Goal: Information Seeking & Learning: Find specific fact

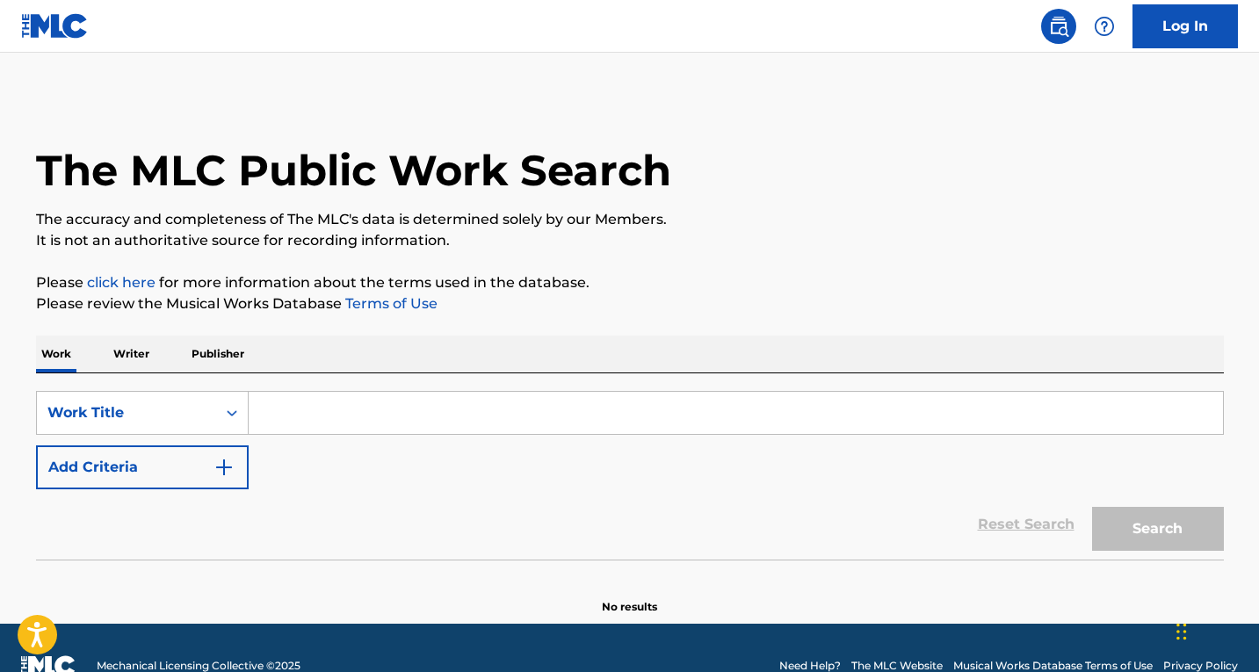
click at [397, 411] on input "Search Form" at bounding box center [736, 413] width 974 height 42
paste input "THE CATS CRYING OUTSIDE MY WINDOW"
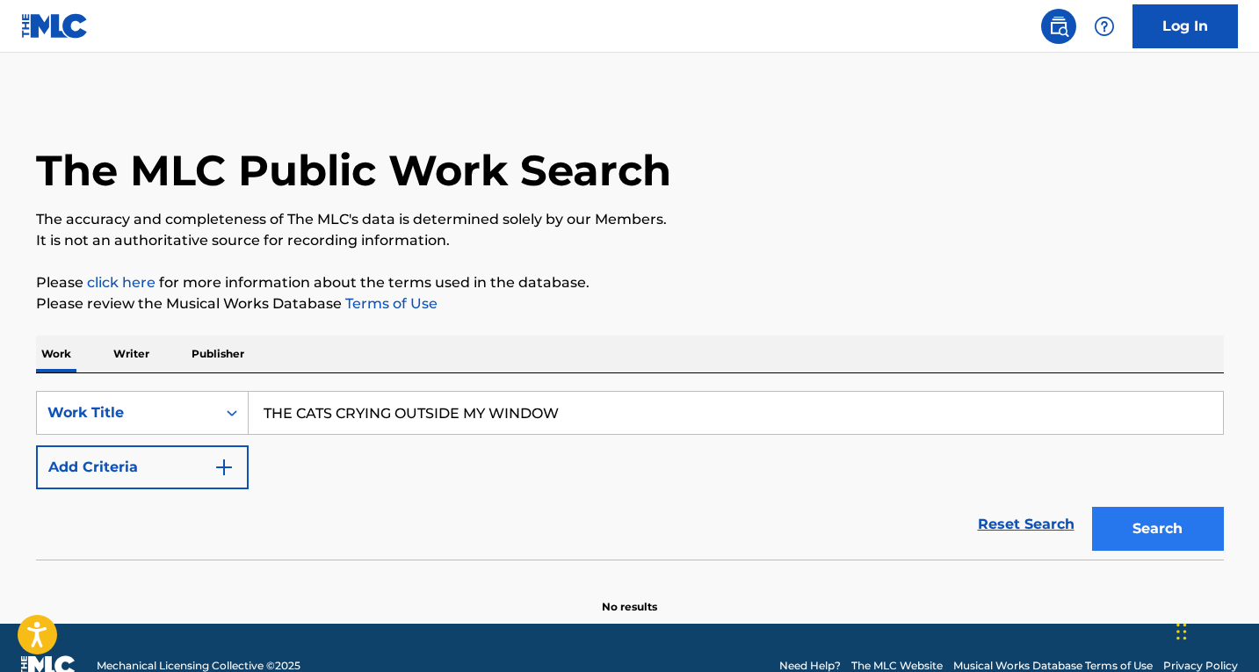
type input "THE CATS CRYING OUTSIDE MY WINDOW"
click at [1140, 525] on button "Search" at bounding box center [1158, 529] width 132 height 44
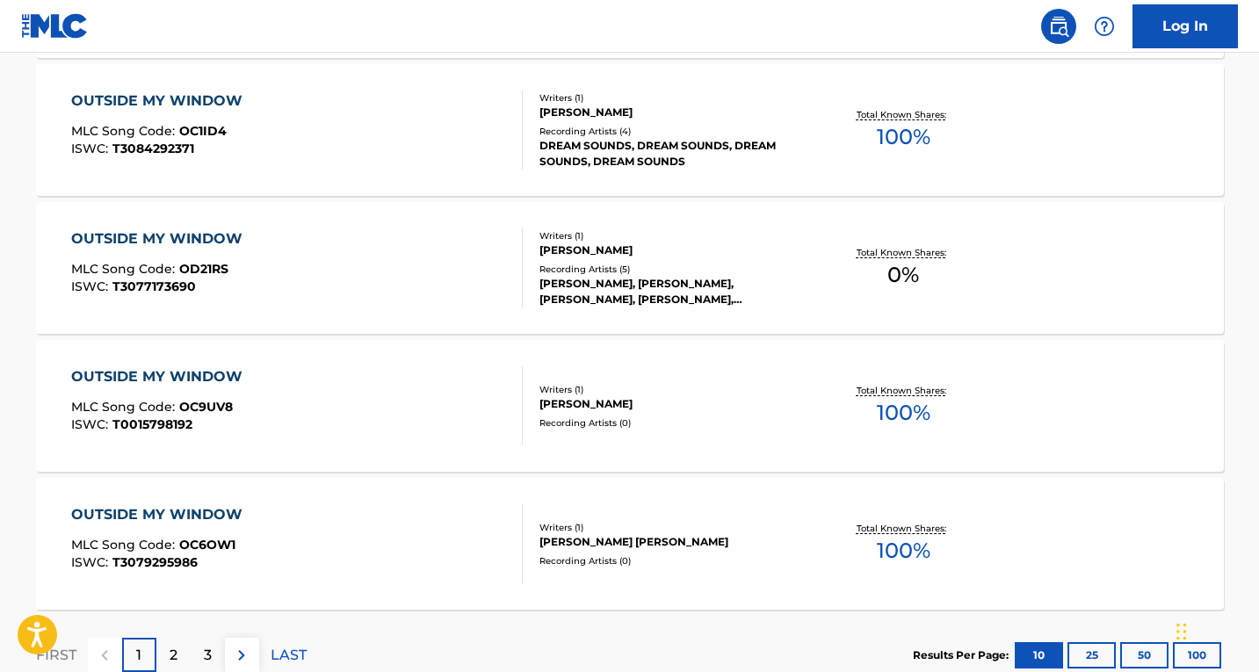
scroll to position [1479, 0]
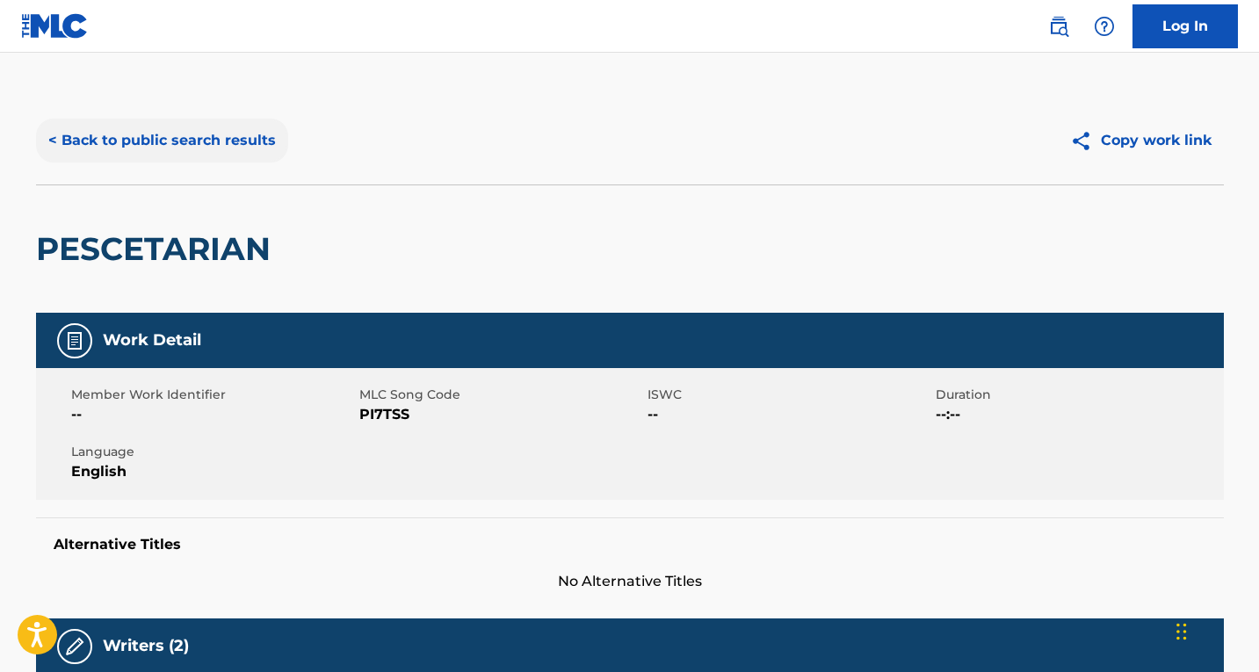
click at [152, 140] on button "< Back to public search results" at bounding box center [162, 141] width 252 height 44
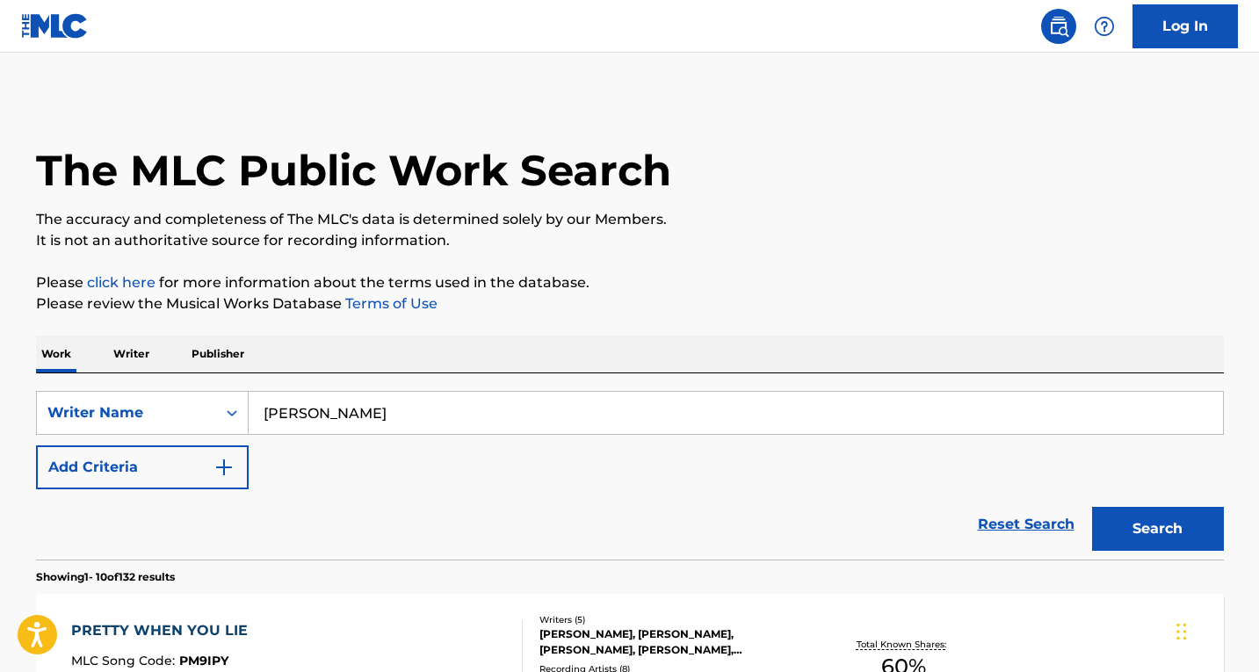
click at [320, 413] on input "ryan mack" at bounding box center [736, 413] width 974 height 42
click at [127, 413] on div "Writer Name" at bounding box center [126, 412] width 179 height 33
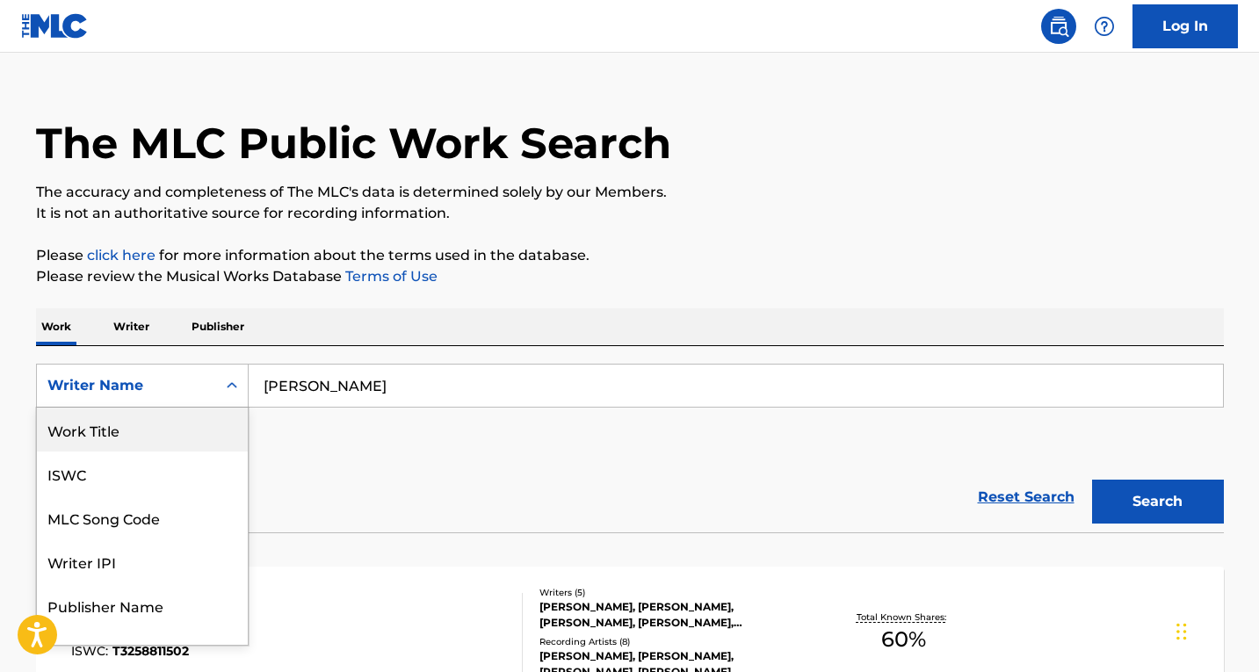
scroll to position [114, 0]
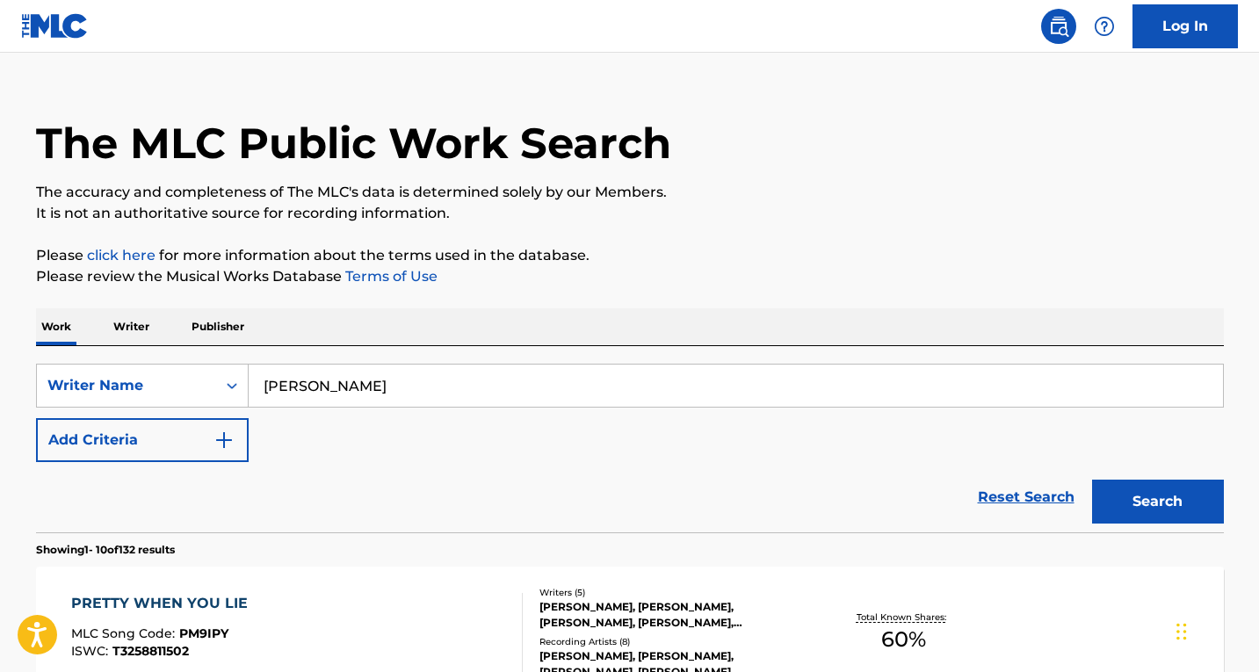
click at [345, 392] on input "ryan mack" at bounding box center [736, 386] width 974 height 42
type input "g eazy"
click at [1092, 480] on button "Search" at bounding box center [1158, 502] width 132 height 44
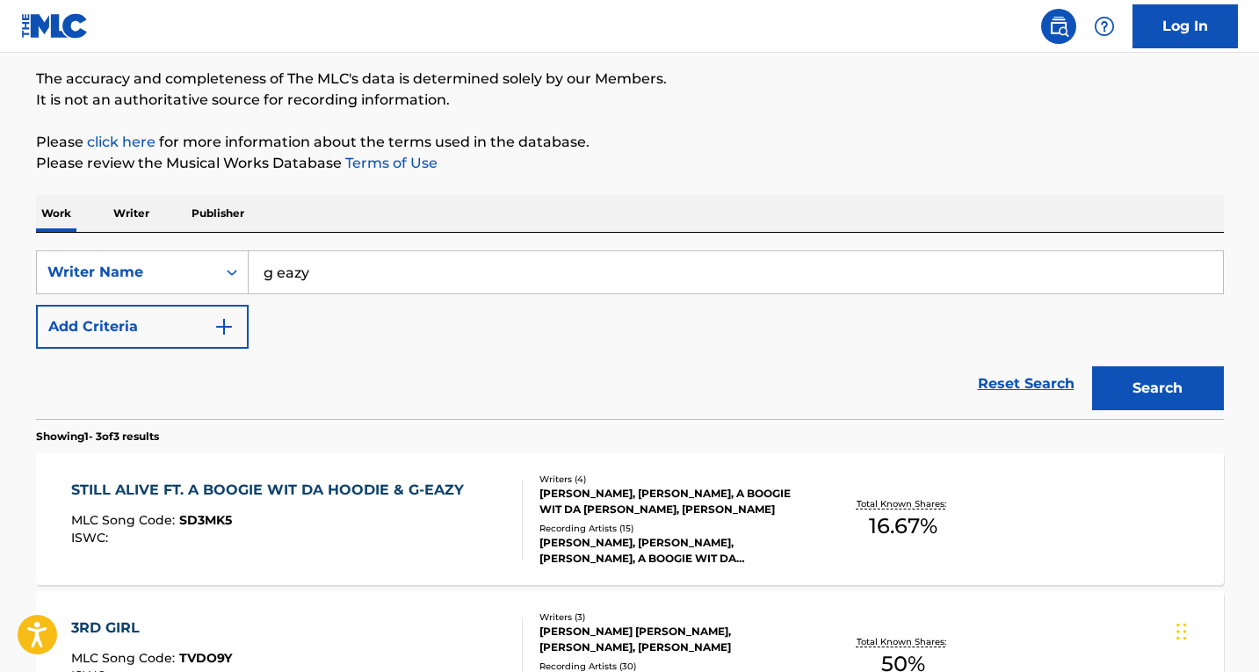
scroll to position [203, 0]
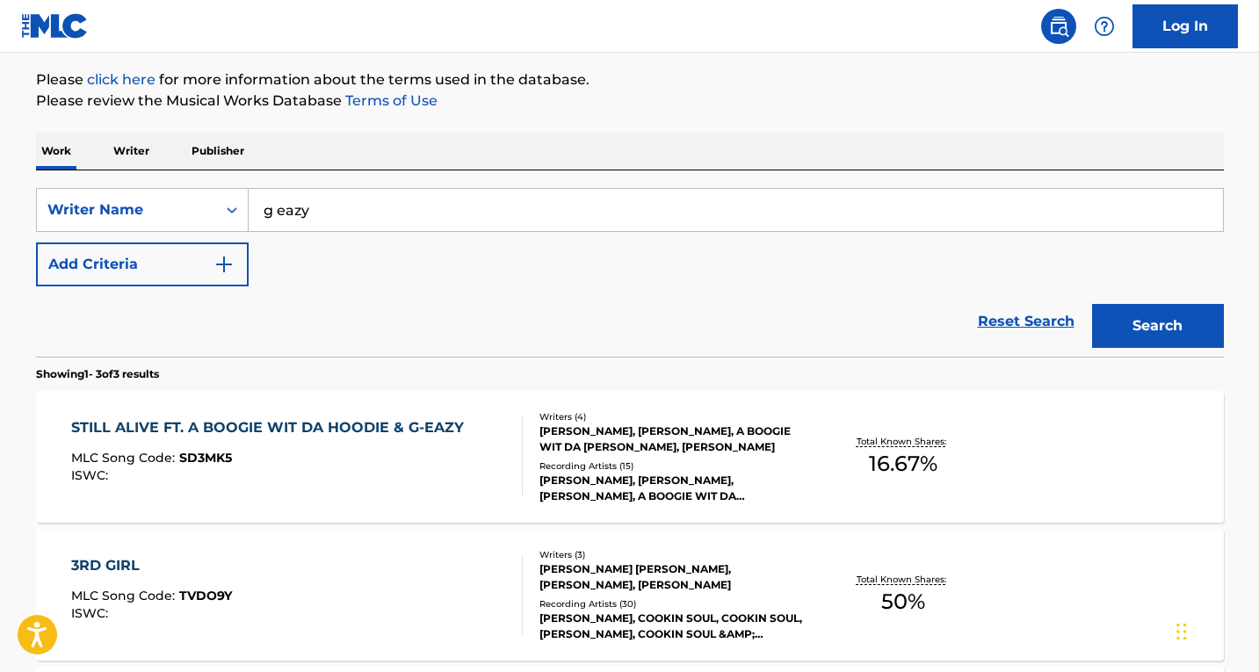
click at [399, 437] on div "STILL ALIVE FT. A BOOGIE WIT DA HOODIE & G-EAZY" at bounding box center [272, 427] width 402 height 21
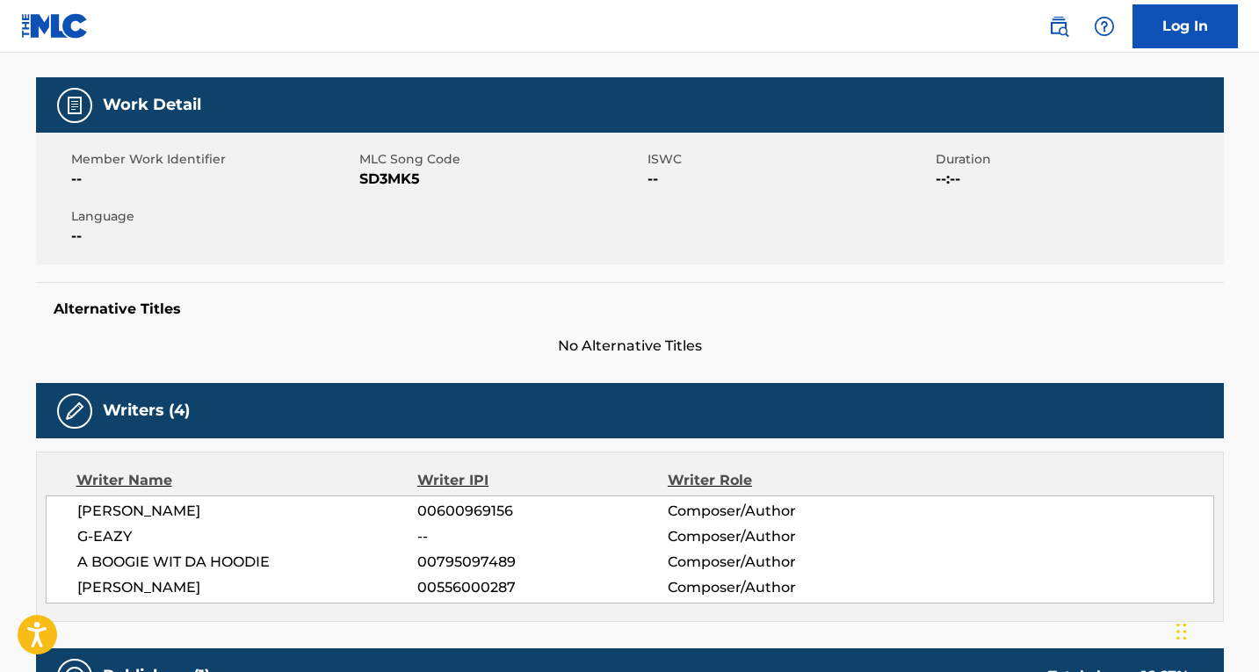
scroll to position [439, 0]
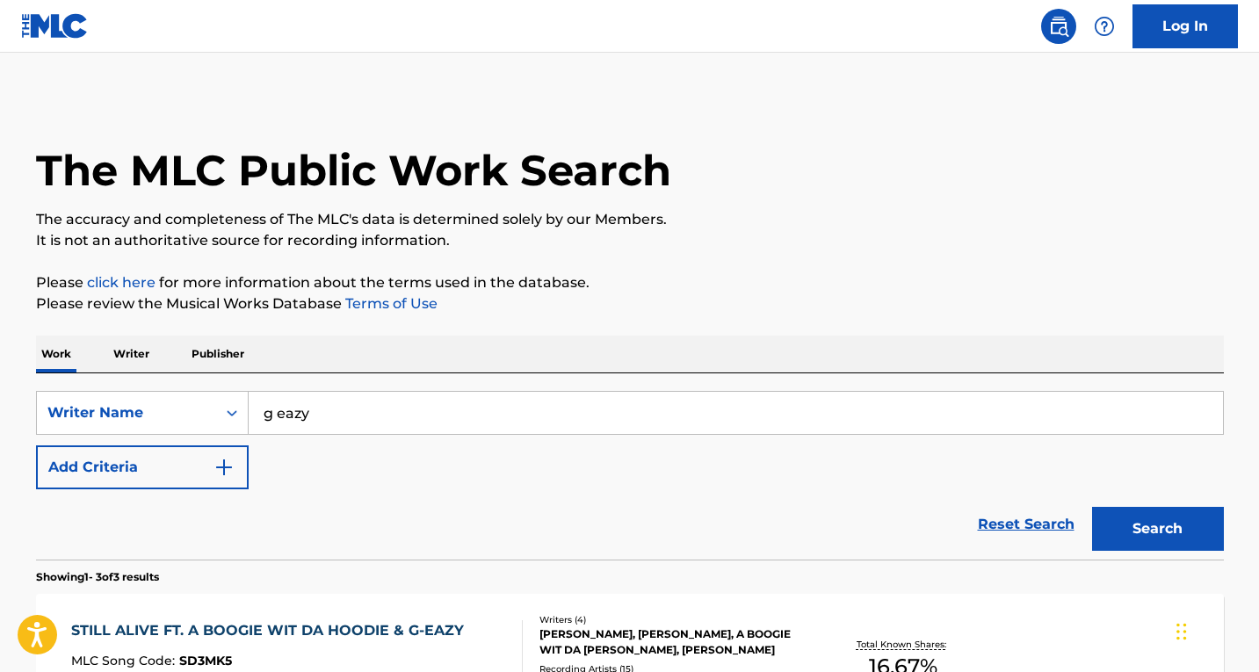
click at [312, 424] on input "g eazy" at bounding box center [736, 413] width 974 height 42
click at [313, 424] on input "g eazy" at bounding box center [736, 413] width 974 height 42
paste input "Gerald Earl Gillum"
type input "Gerald Earl Gillum"
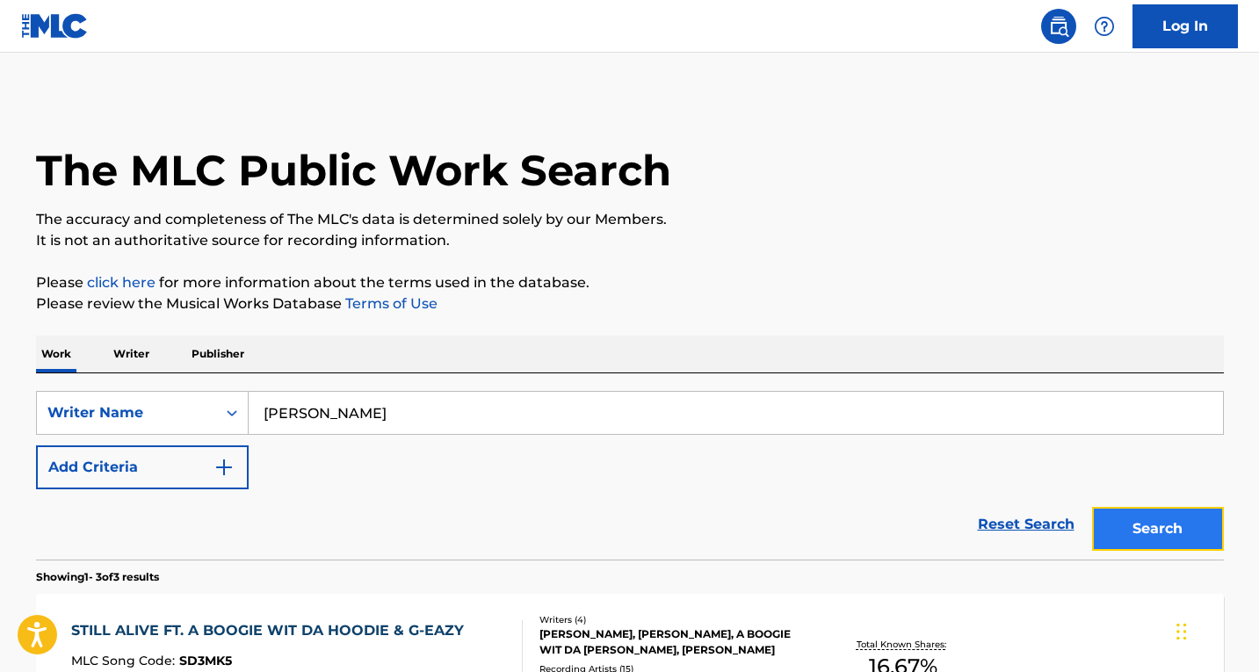
click at [1153, 534] on button "Search" at bounding box center [1158, 529] width 132 height 44
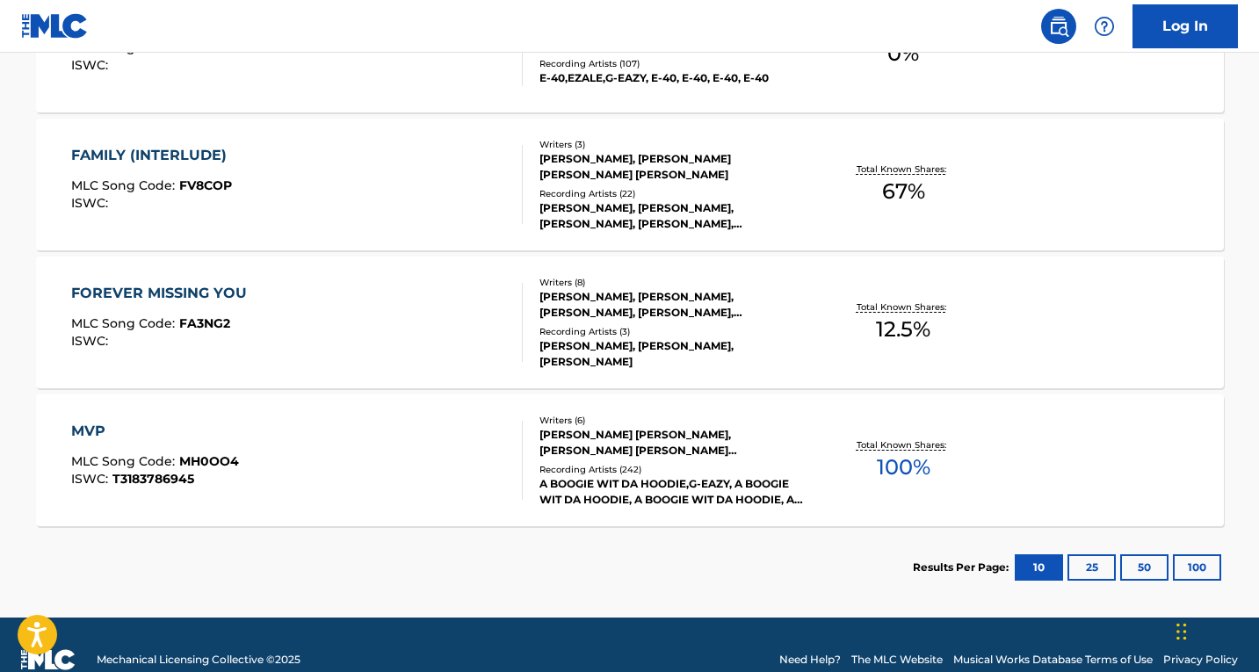
scroll to position [439, 0]
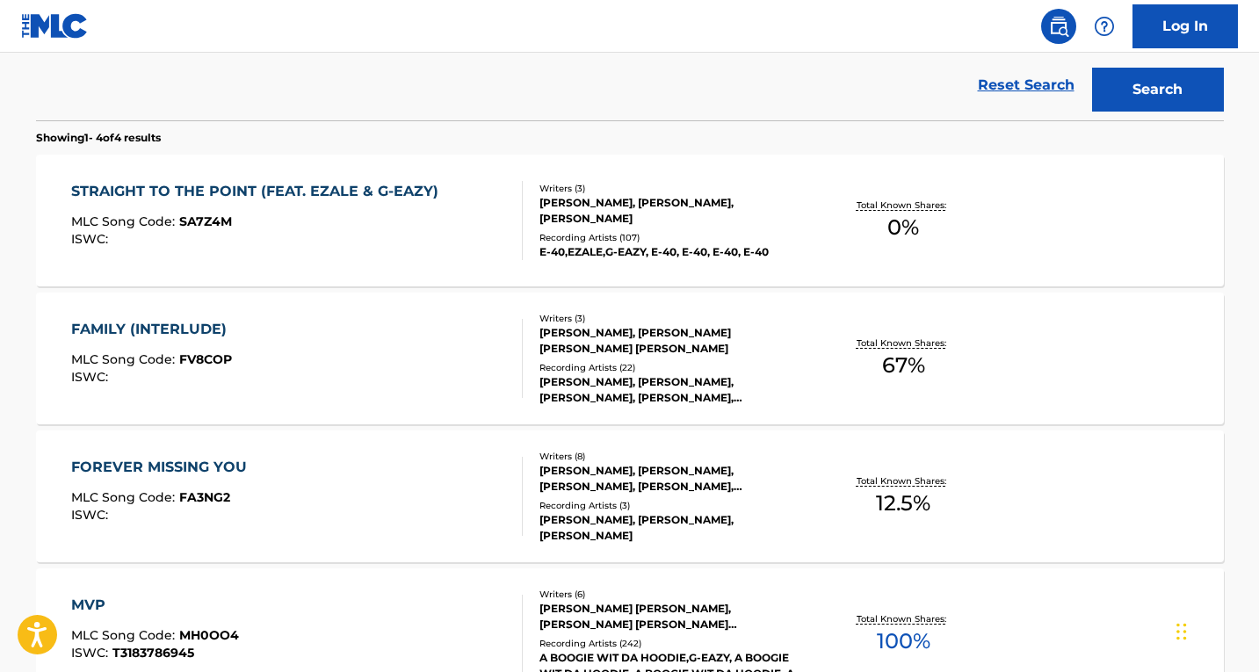
click at [315, 460] on div "FOREVER MISSING YOU MLC Song Code : FA3NG2 ISWC :" at bounding box center [297, 496] width 452 height 79
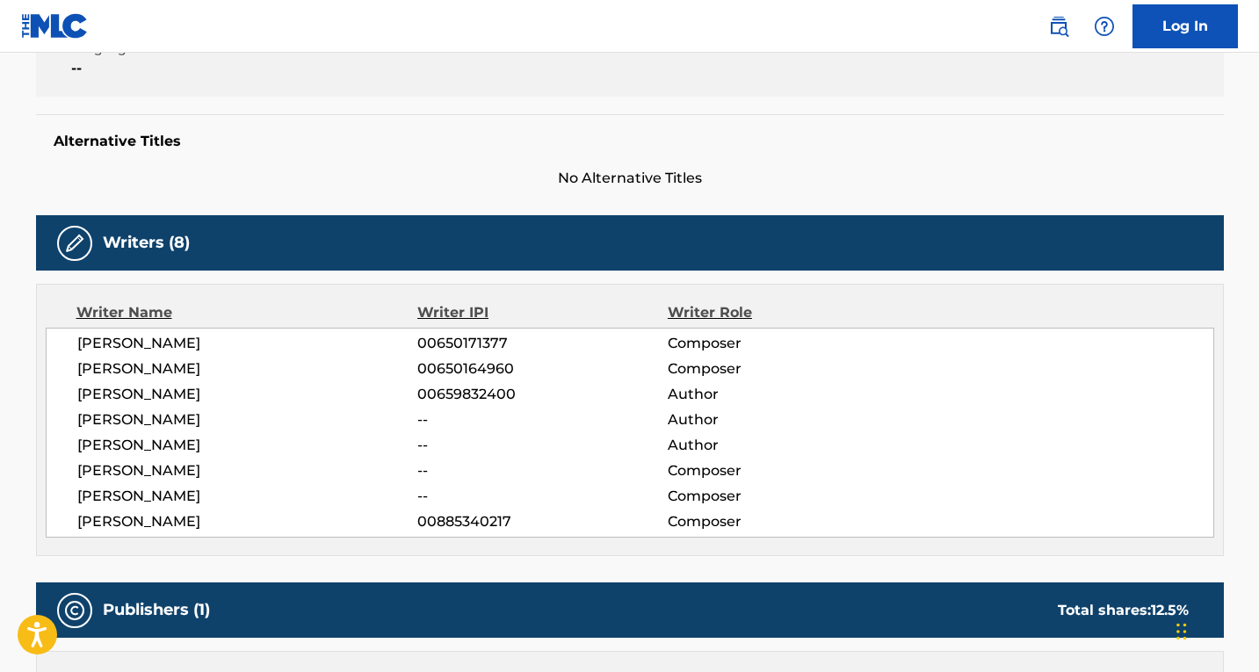
scroll to position [439, 0]
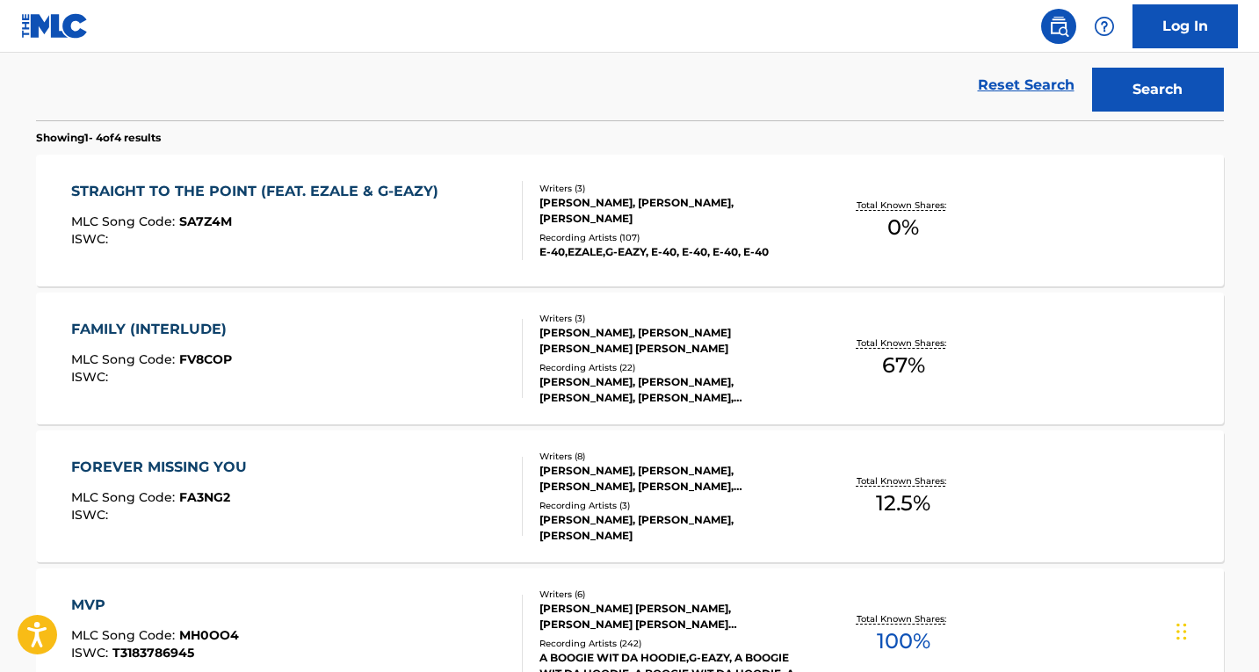
scroll to position [615, 0]
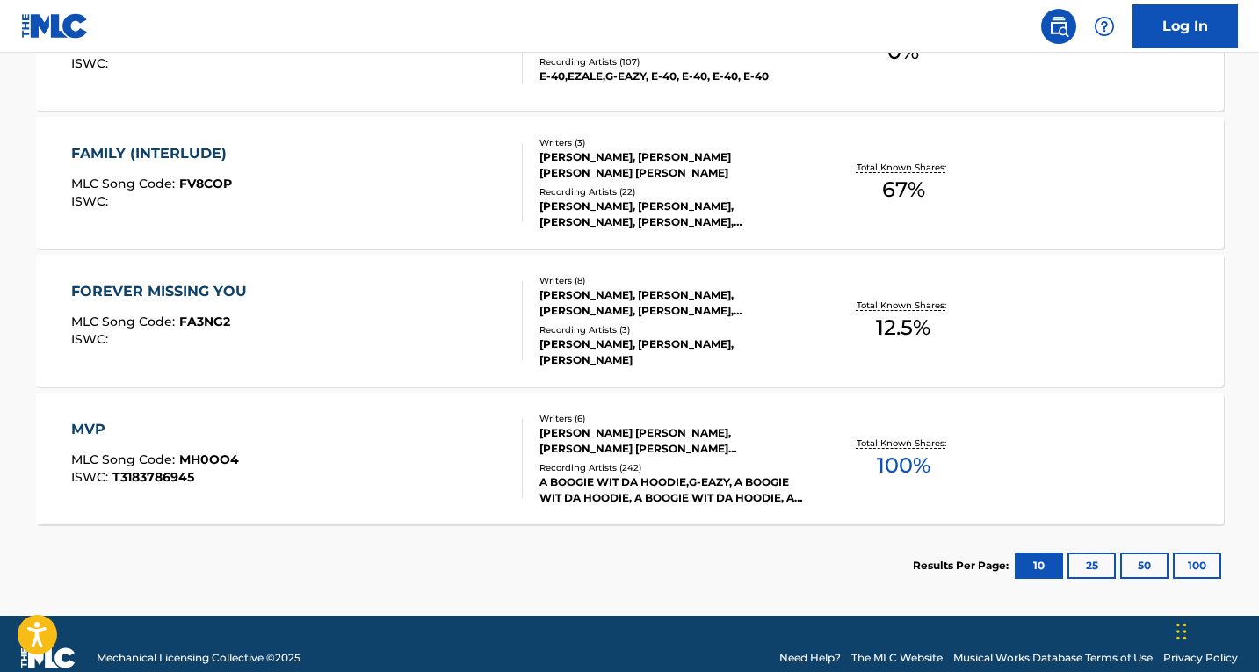
click at [392, 478] on div "MVP MLC Song Code : MH0OO4 ISWC : T3183786945" at bounding box center [297, 458] width 452 height 79
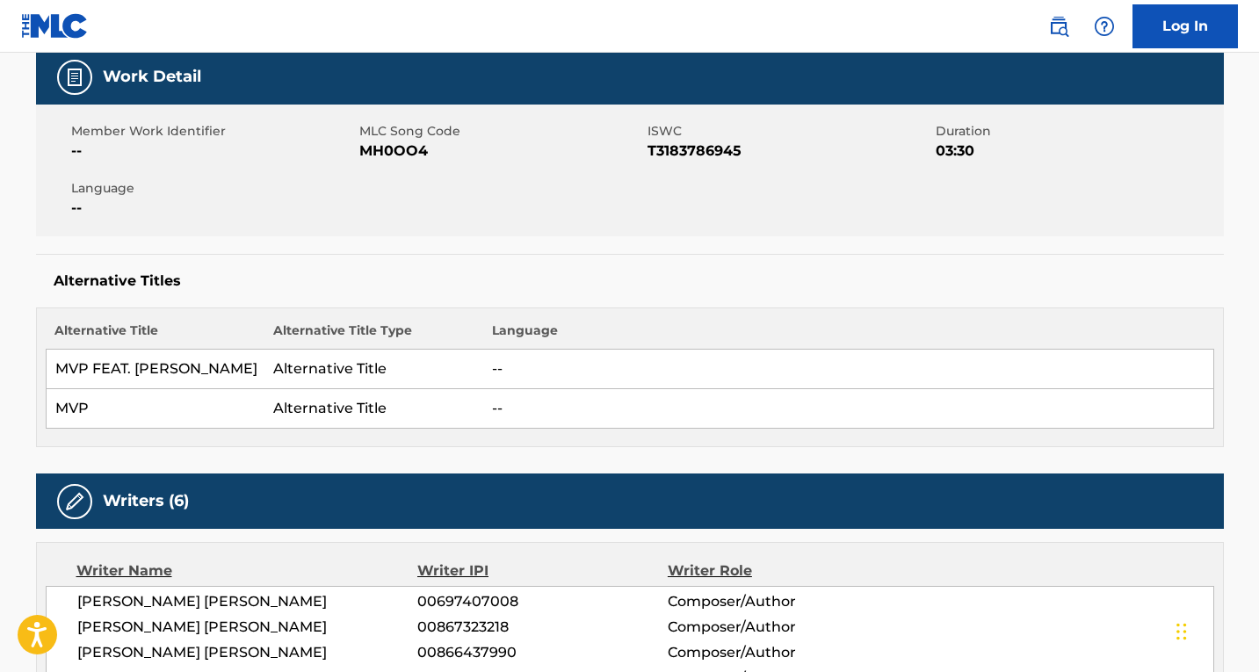
scroll to position [439, 0]
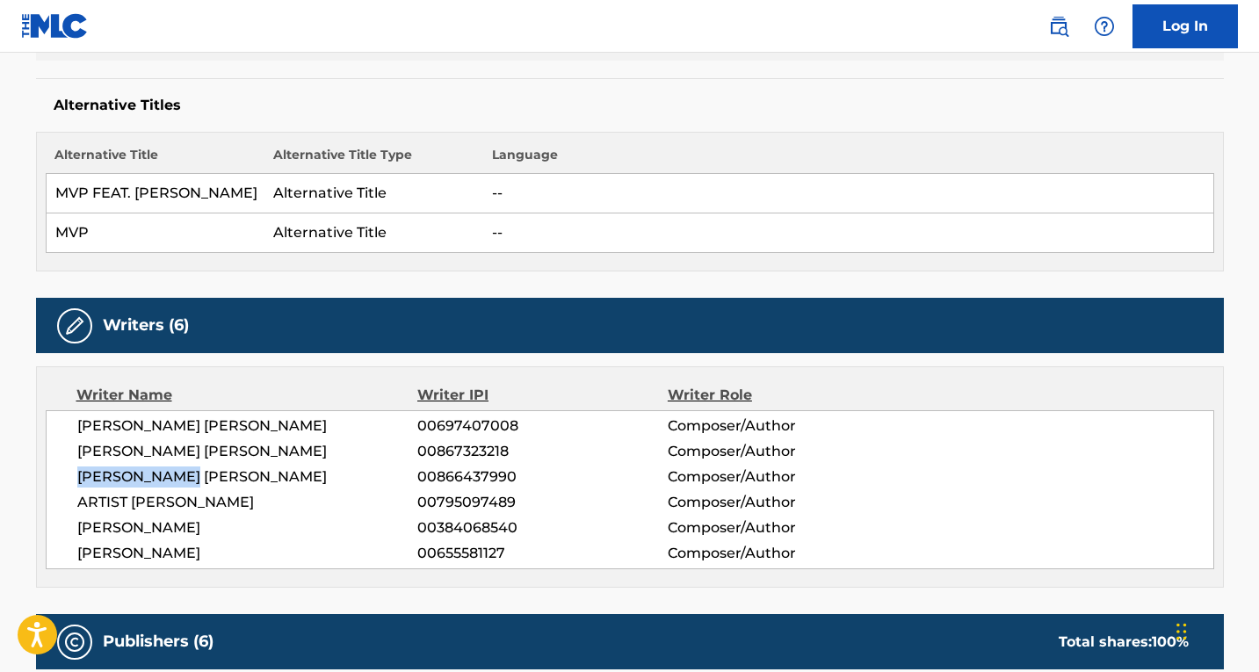
drag, startPoint x: 194, startPoint y: 474, endPoint x: 64, endPoint y: 476, distance: 130.1
click at [64, 476] on div "ROBERT KUSTAA ILMARI LAUKKANEN 00697407008 Composer/Author LAURI MARKUS MOILANE…" at bounding box center [630, 489] width 1169 height 159
copy span "GERALD GILLUM"
click at [188, 107] on h5 "Alternative Titles" at bounding box center [630, 106] width 1153 height 18
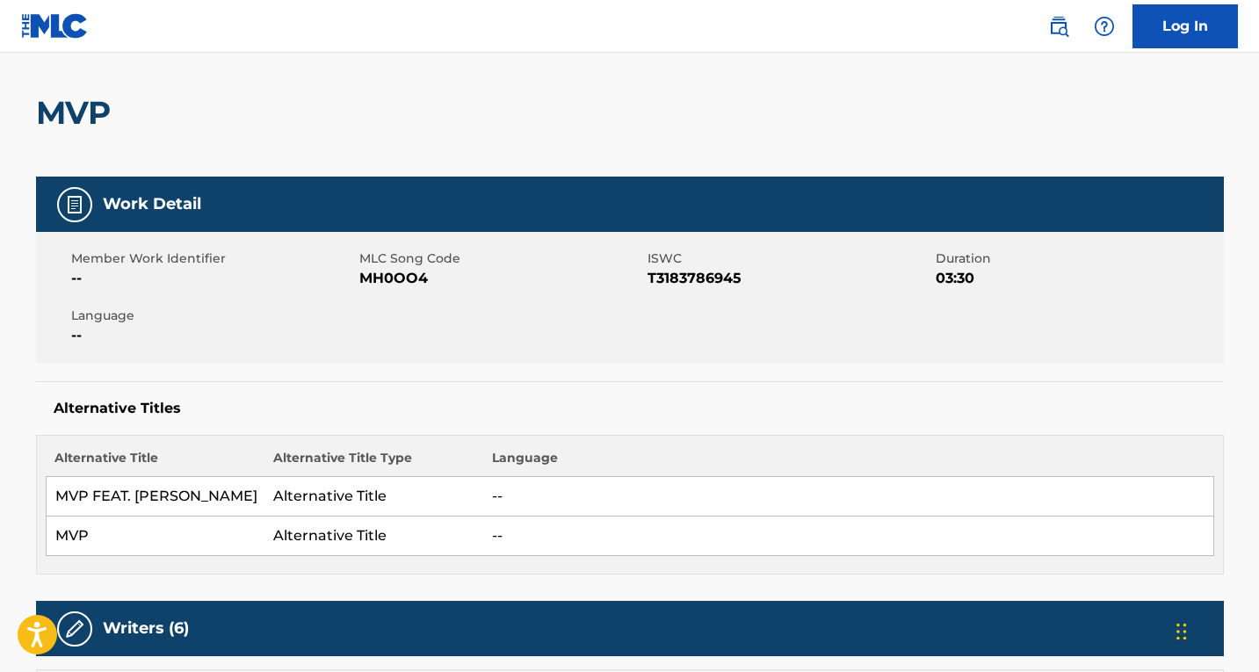
scroll to position [0, 0]
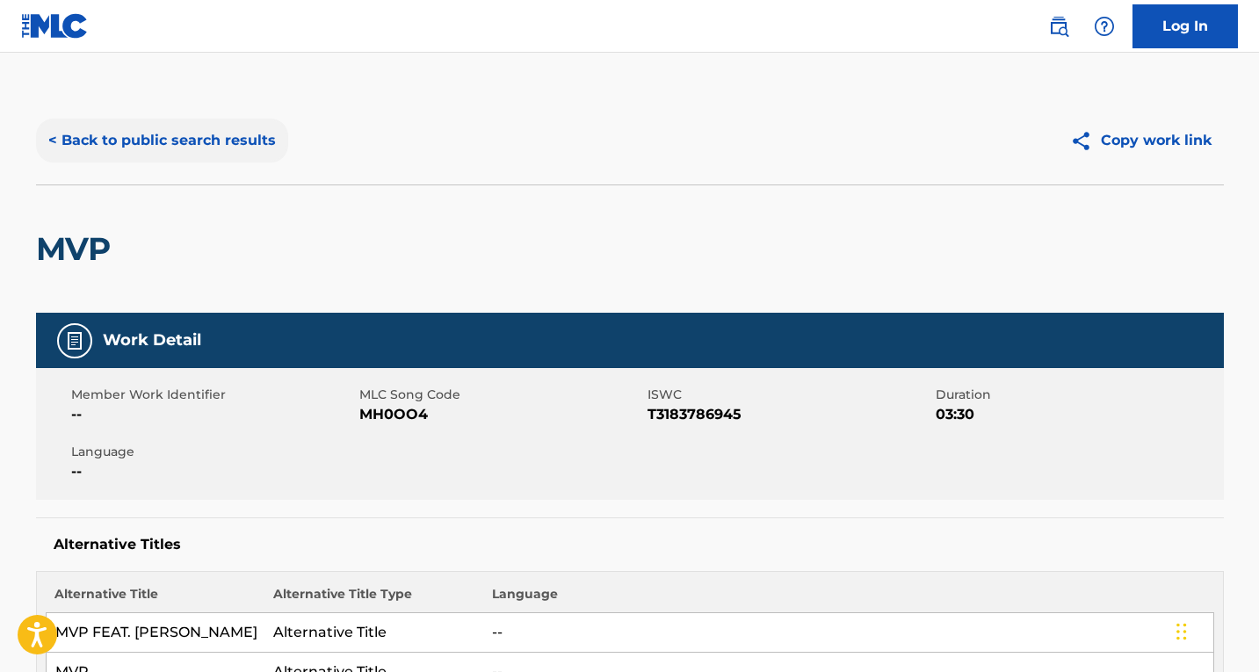
click at [160, 148] on button "< Back to public search results" at bounding box center [162, 141] width 252 height 44
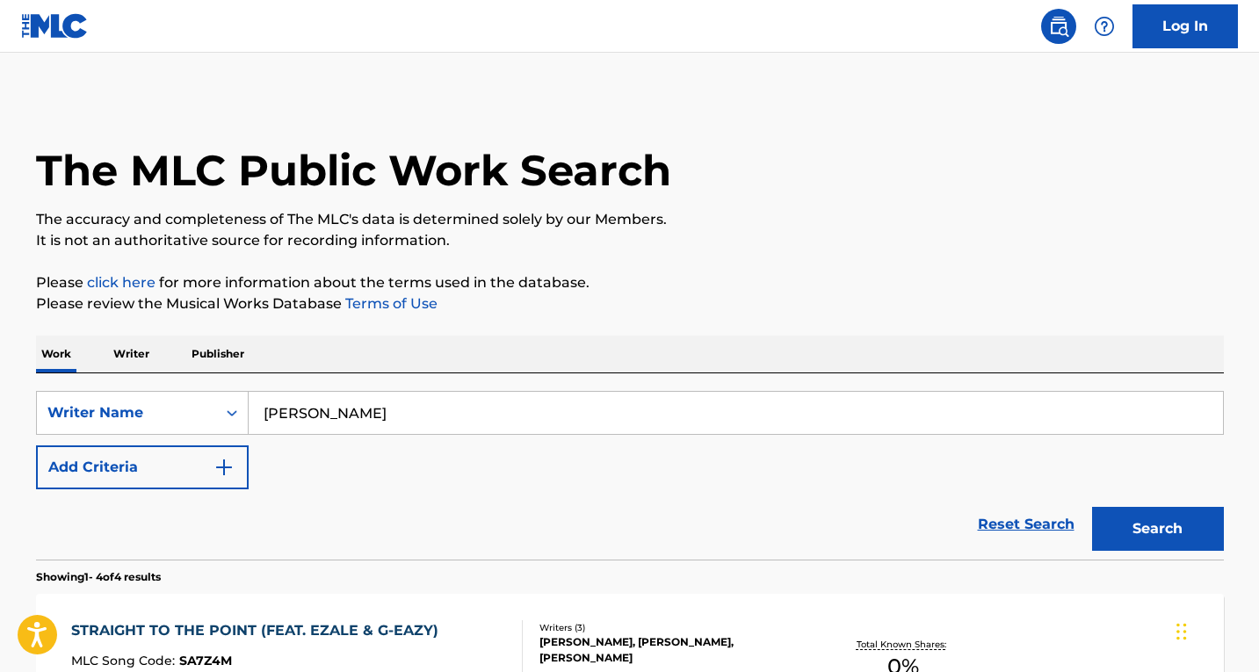
click at [367, 411] on input "Gerald Earl Gillum" at bounding box center [736, 413] width 974 height 42
paste input "ERALD GILLUM"
type input "GERALD GILLUM"
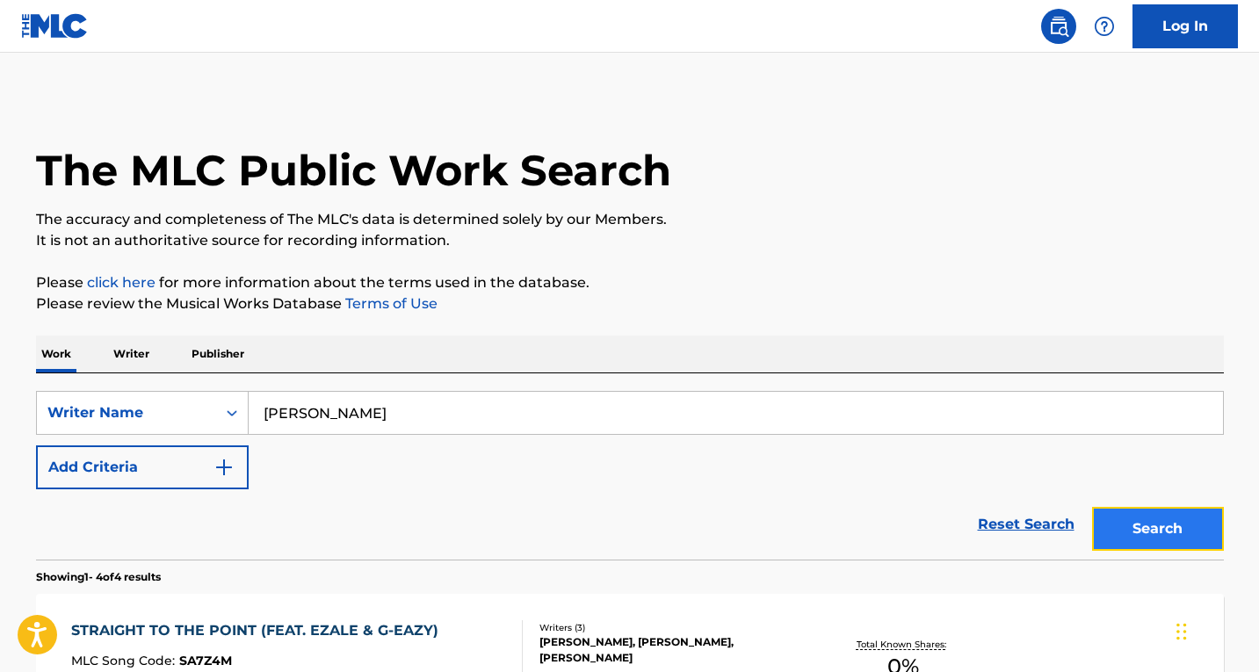
click at [1151, 529] on button "Search" at bounding box center [1158, 529] width 132 height 44
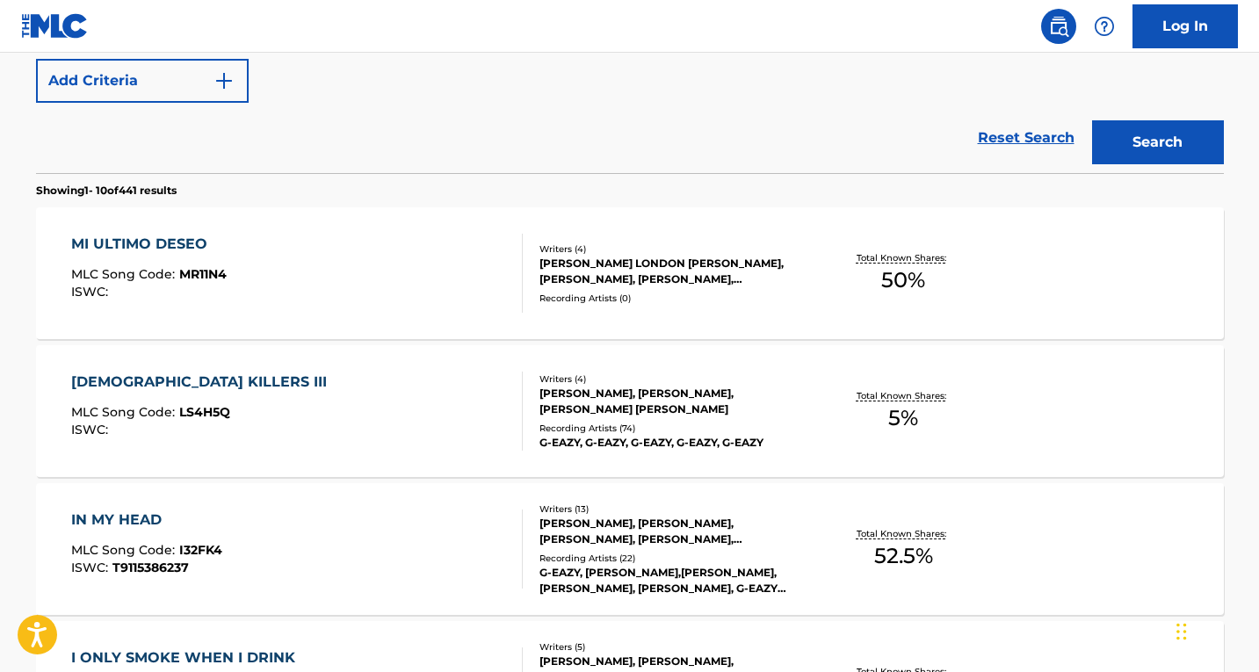
scroll to position [527, 0]
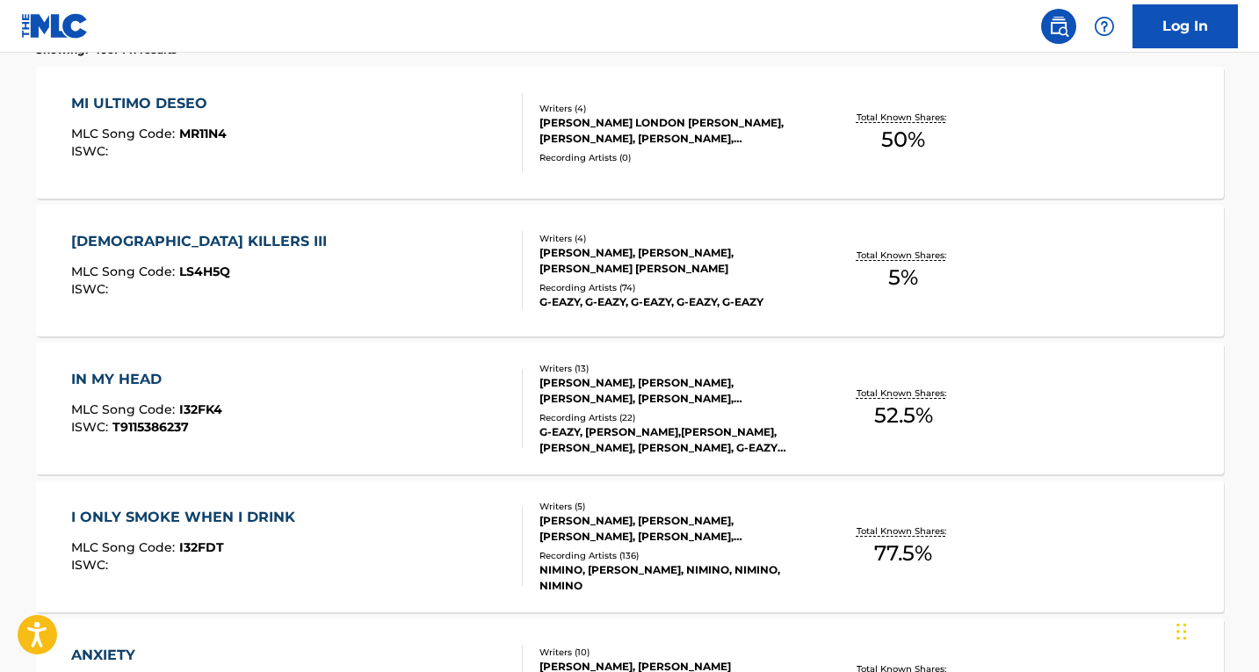
click at [389, 257] on div "LADY KILLERS III MLC Song Code : LS4H5Q ISWC :" at bounding box center [297, 270] width 452 height 79
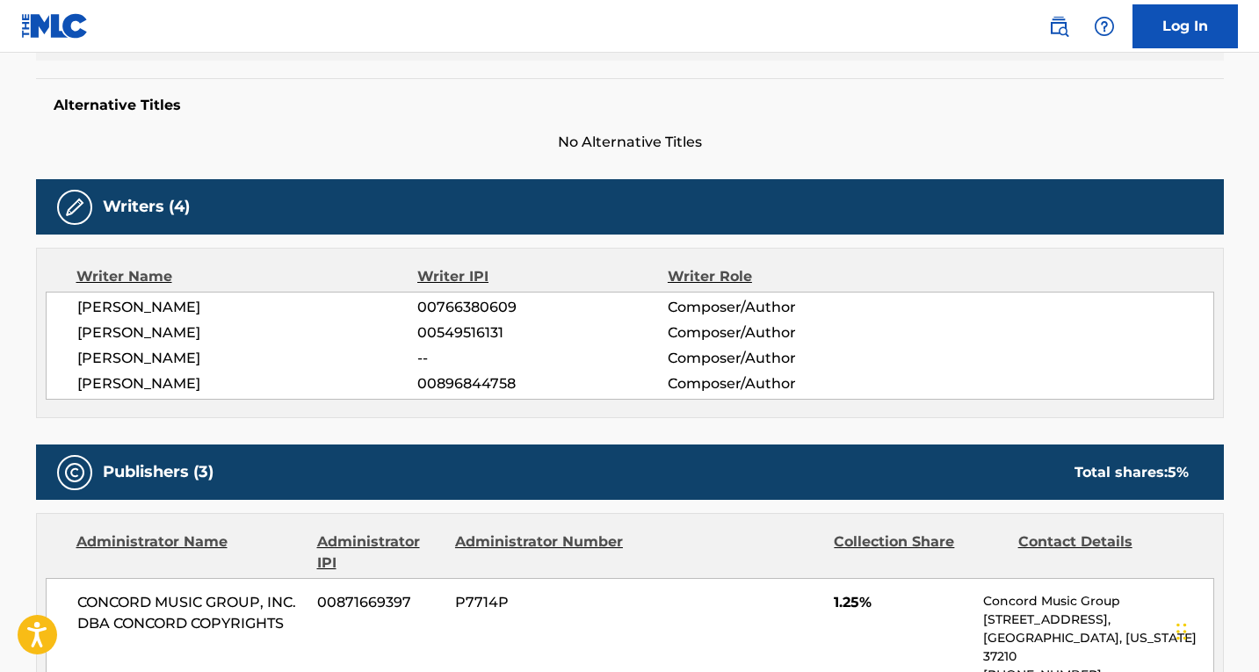
scroll to position [88, 0]
